Goal: Communication & Community: Share content

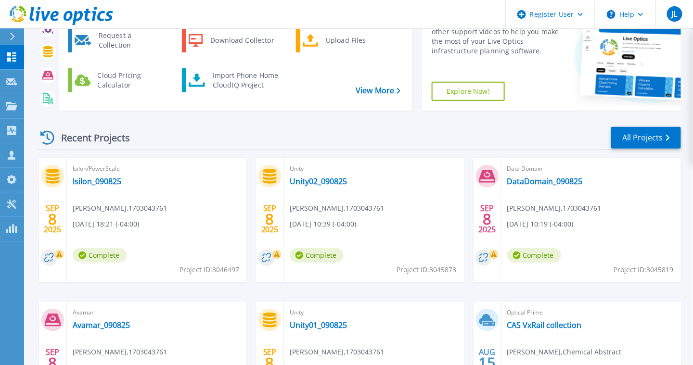
scroll to position [160, 0]
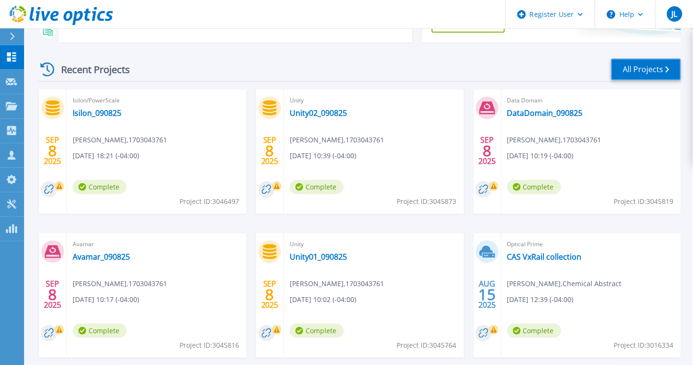
click at [638, 69] on link "All Projects" at bounding box center [646, 70] width 70 height 22
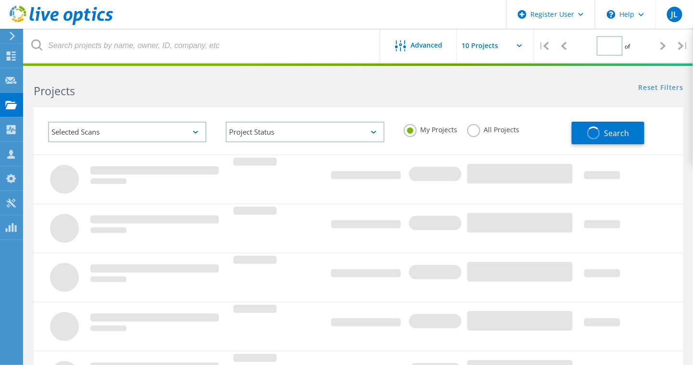
type input "1"
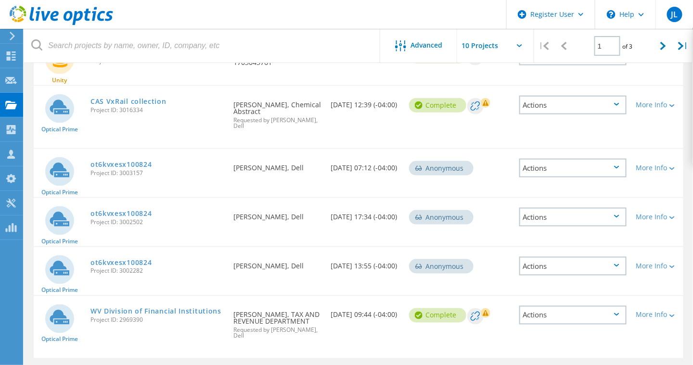
scroll to position [355, 0]
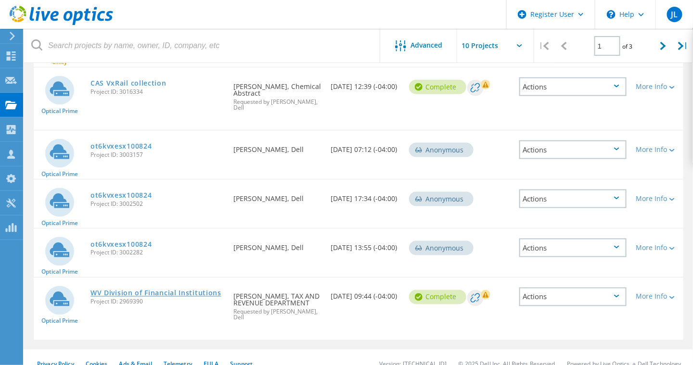
click at [186, 290] on link "WV Division of Financial Institutions" at bounding box center [155, 293] width 131 height 7
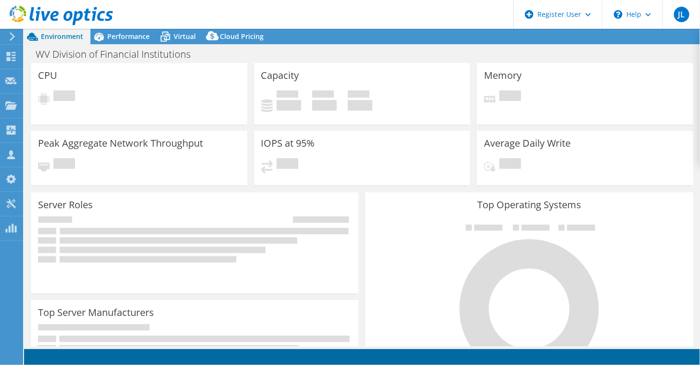
select select "USD"
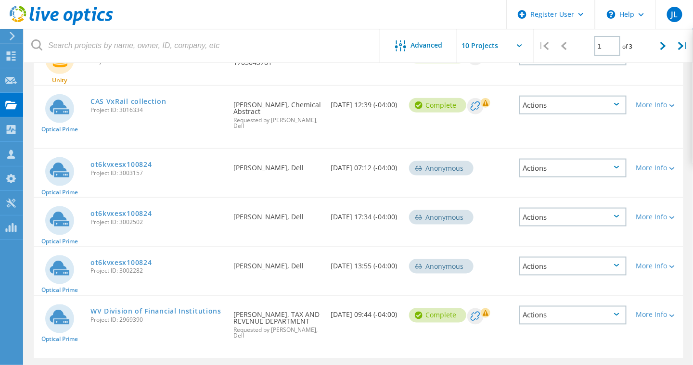
scroll to position [355, 0]
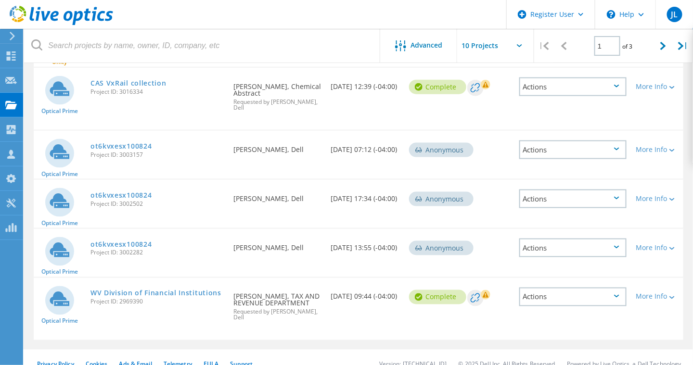
drag, startPoint x: 150, startPoint y: 293, endPoint x: 90, endPoint y: 294, distance: 60.7
click at [90, 294] on div "WV Division of Financial Institutions Project ID: 2969390" at bounding box center [157, 296] width 143 height 37
drag, startPoint x: 90, startPoint y: 294, endPoint x: 102, endPoint y: 294, distance: 12.5
copy span "Project ID: 2969390"
click at [190, 290] on link "WV Division of Financial Institutions" at bounding box center [155, 293] width 131 height 7
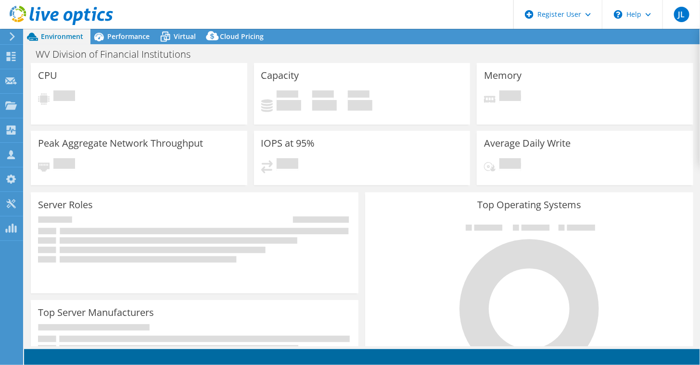
select select "USD"
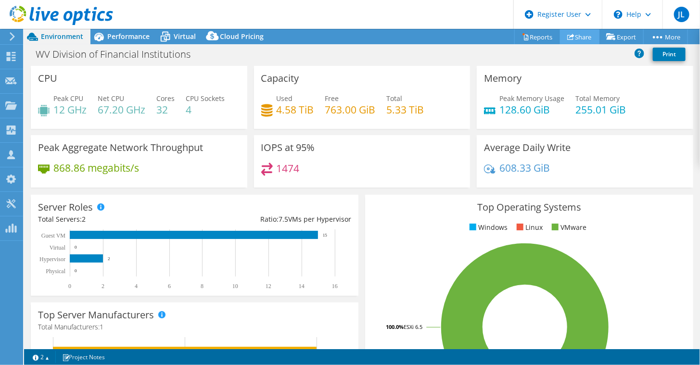
click at [570, 35] on link "Share" at bounding box center [579, 36] width 39 height 15
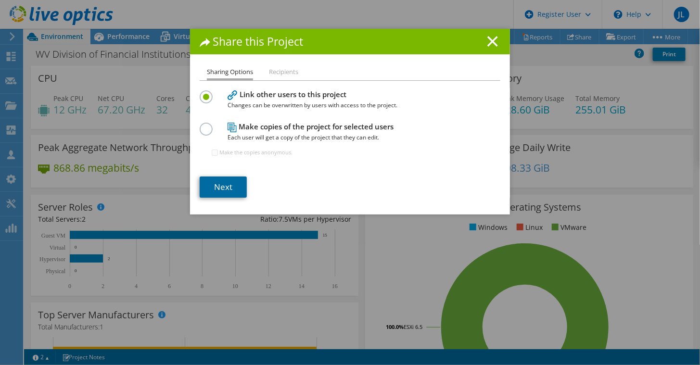
click at [226, 191] on link "Next" at bounding box center [223, 187] width 47 height 21
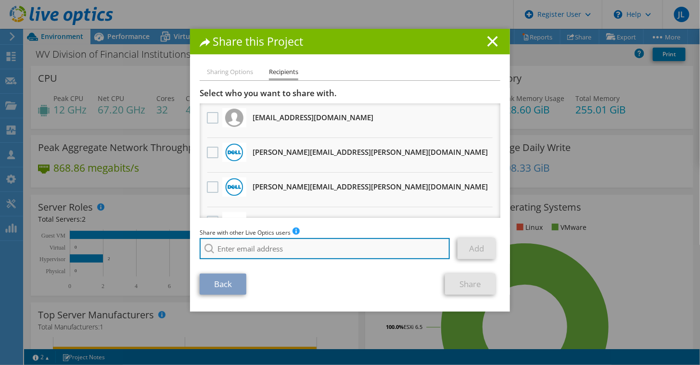
click at [262, 254] on input "search" at bounding box center [325, 248] width 250 height 21
click at [262, 252] on input "search" at bounding box center [325, 248] width 250 height 21
paste input "[EMAIL_ADDRESS][DOMAIN_NAME]"
type input "[EMAIL_ADDRESS][DOMAIN_NAME]"
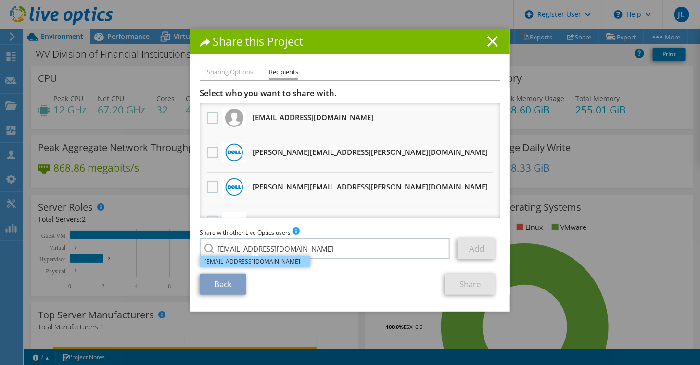
click at [243, 266] on li "[EMAIL_ADDRESS][DOMAIN_NAME]" at bounding box center [255, 262] width 111 height 12
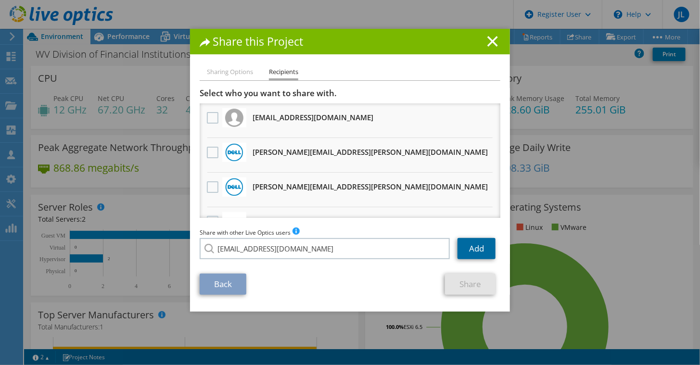
click at [480, 254] on link "Add" at bounding box center [477, 248] width 38 height 21
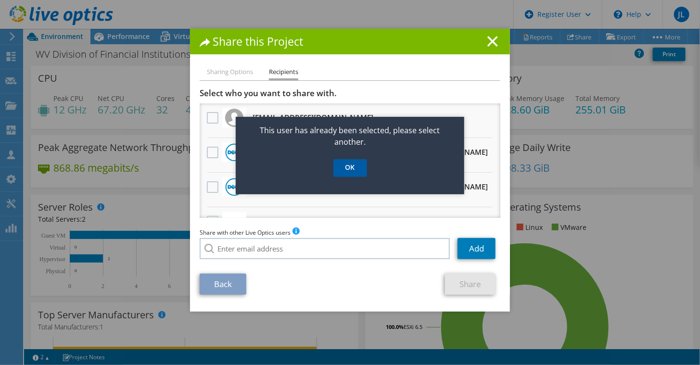
click at [355, 172] on link "OK" at bounding box center [351, 168] width 34 height 18
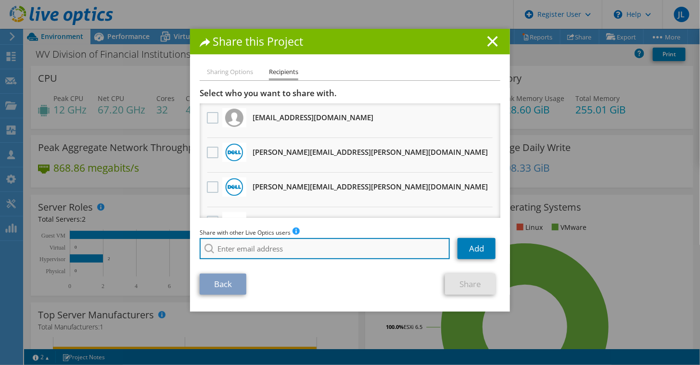
click at [262, 251] on input "search" at bounding box center [325, 248] width 250 height 21
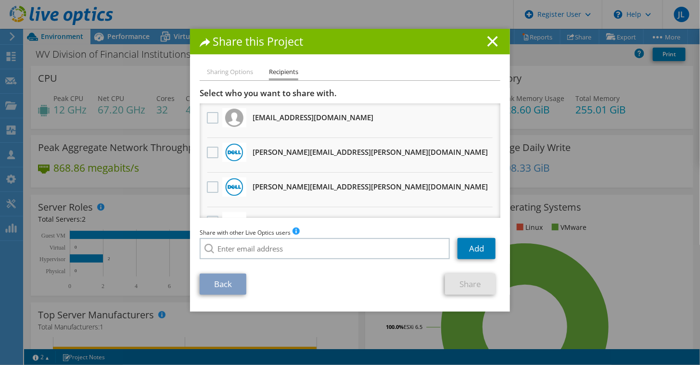
click at [236, 68] on li "Sharing Options" at bounding box center [230, 72] width 46 height 12
click at [238, 76] on li "Sharing Options" at bounding box center [230, 72] width 46 height 12
click at [239, 76] on li "Sharing Options" at bounding box center [230, 72] width 46 height 12
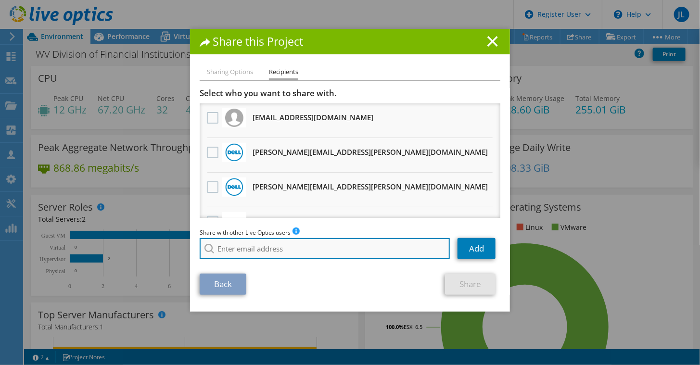
click at [258, 251] on input "search" at bounding box center [325, 248] width 250 height 21
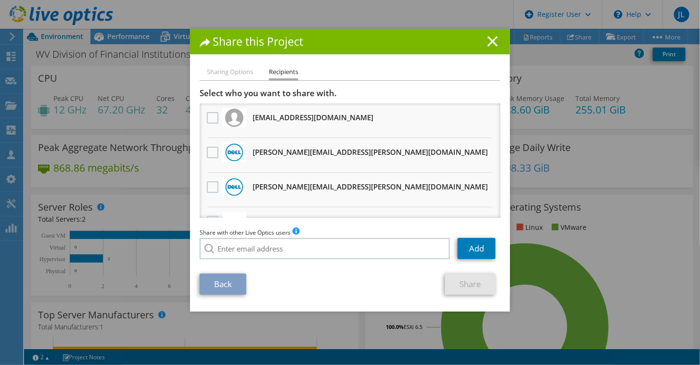
click at [488, 40] on icon at bounding box center [493, 41] width 11 height 11
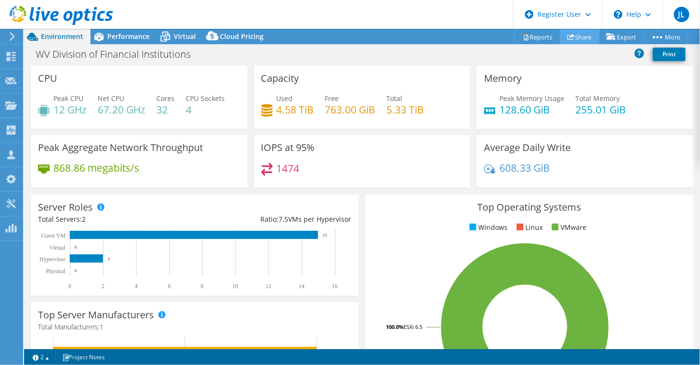
click at [587, 35] on link "Share" at bounding box center [579, 36] width 39 height 15
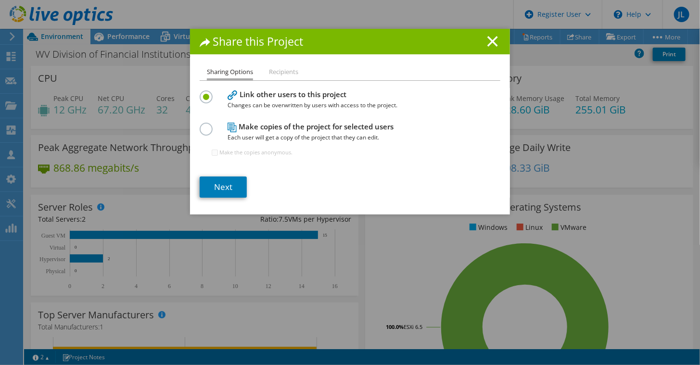
click at [200, 124] on label at bounding box center [208, 124] width 17 height 2
click at [0, 0] on input "radio" at bounding box center [0, 0] width 0 height 0
click at [492, 37] on line at bounding box center [493, 42] width 10 height 10
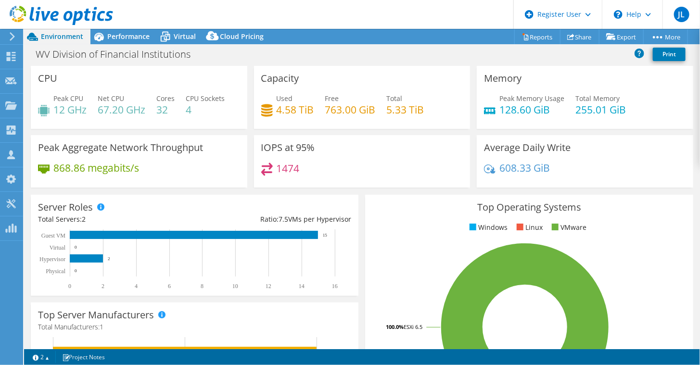
click at [602, 71] on div "Memory Peak Memory Usage 128.60 GiB Total Memory 255.01 GiB" at bounding box center [585, 97] width 217 height 63
